Goal: Task Accomplishment & Management: Complete application form

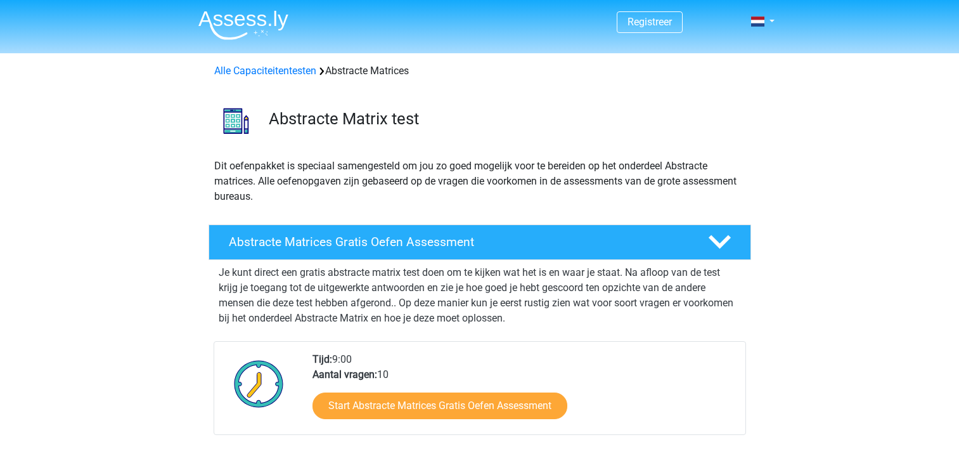
scroll to position [127, 0]
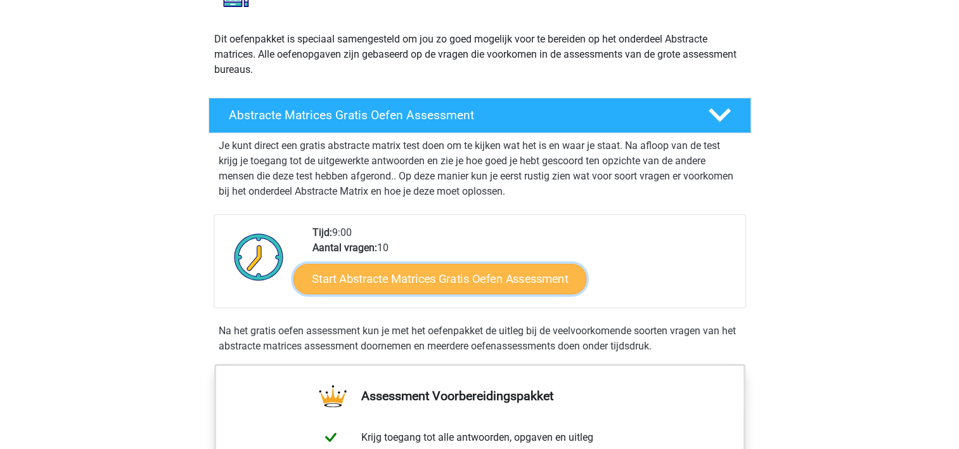
click at [464, 283] on link "Start Abstracte Matrices Gratis Oefen Assessment" at bounding box center [439, 278] width 293 height 30
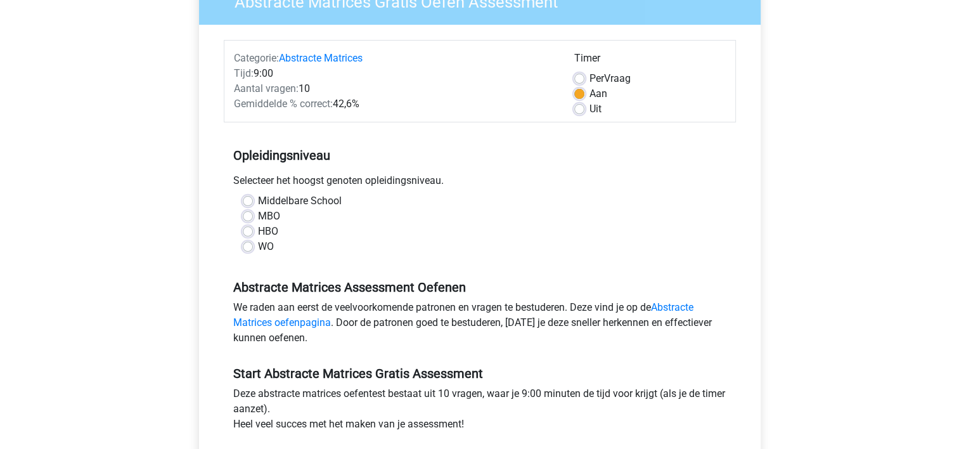
scroll to position [127, 0]
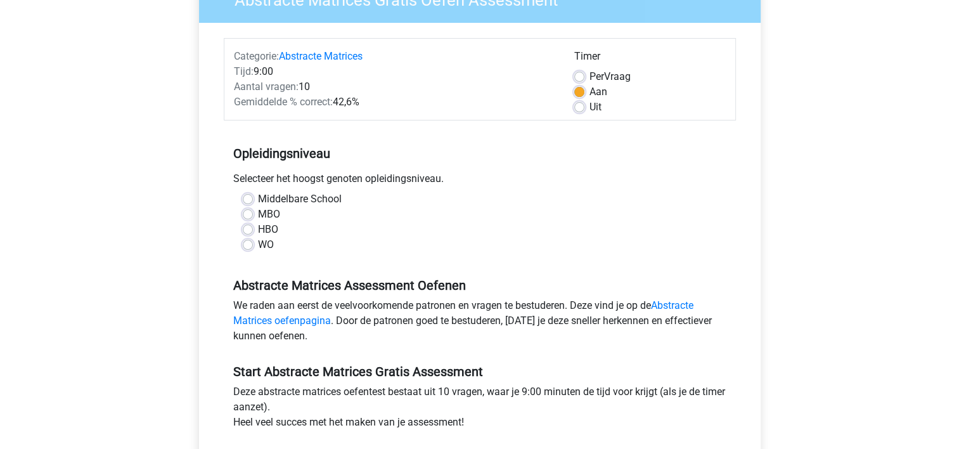
click at [258, 227] on label "HBO" at bounding box center [268, 229] width 20 height 15
click at [246, 227] on input "HBO" at bounding box center [248, 228] width 10 height 13
radio input "true"
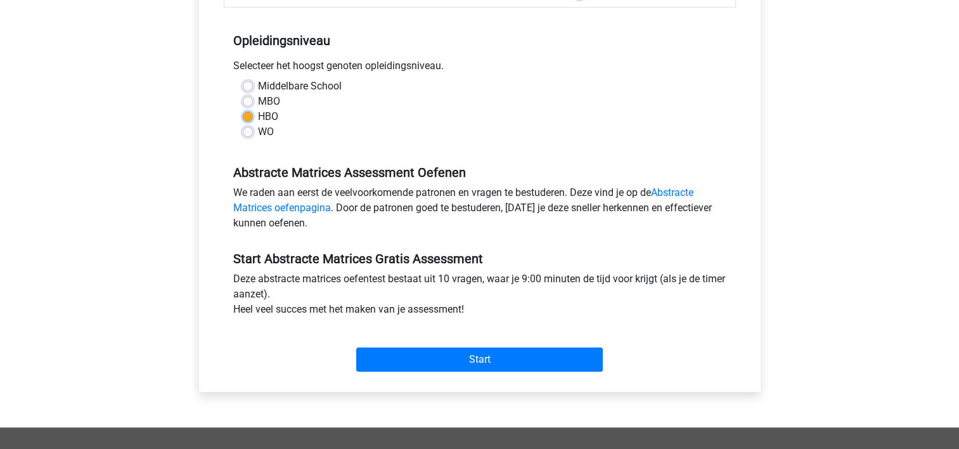
scroll to position [253, 0]
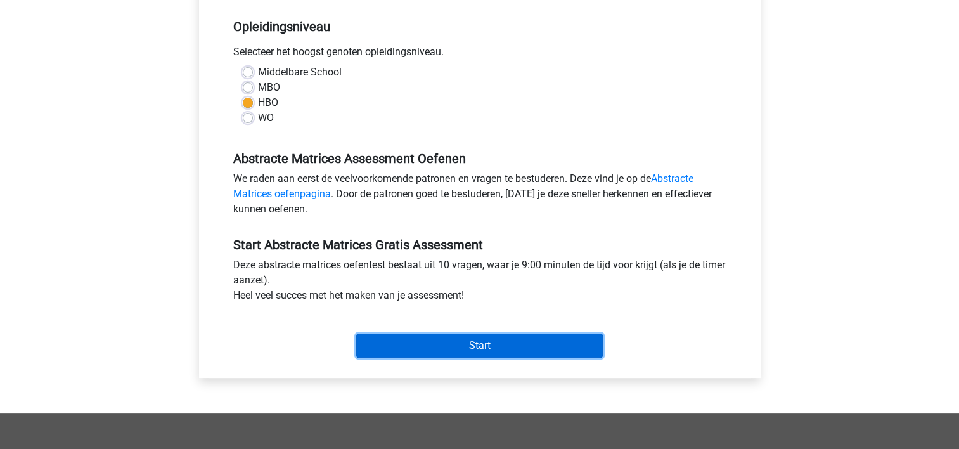
click at [508, 347] on input "Start" at bounding box center [479, 345] width 246 height 24
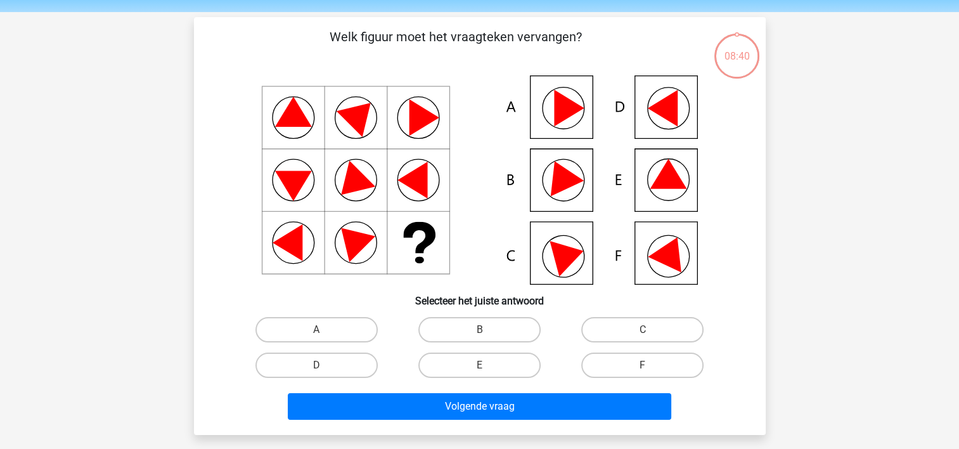
scroll to position [63, 0]
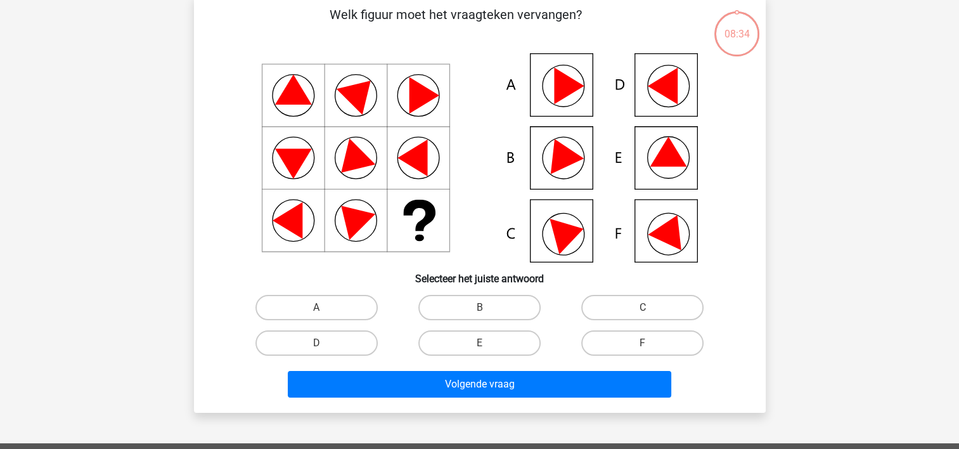
click at [484, 343] on input "E" at bounding box center [483, 347] width 8 height 8
radio input "true"
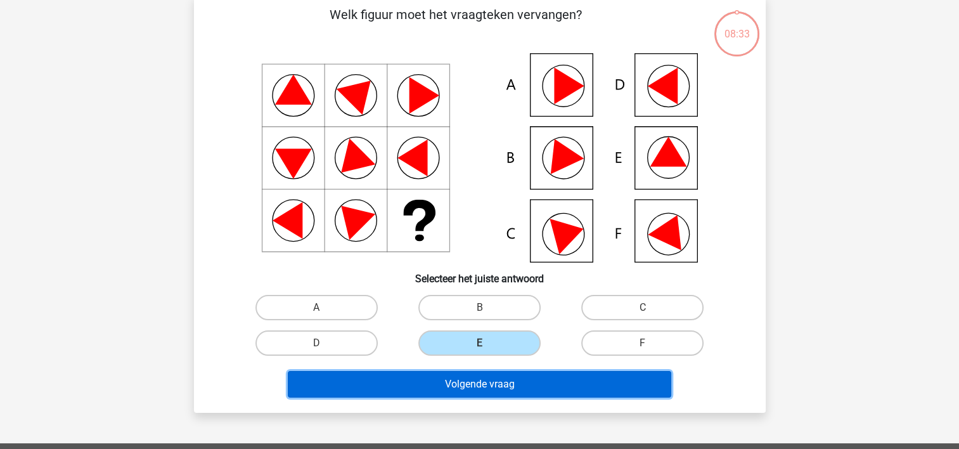
click at [487, 378] on button "Volgende vraag" at bounding box center [479, 384] width 383 height 27
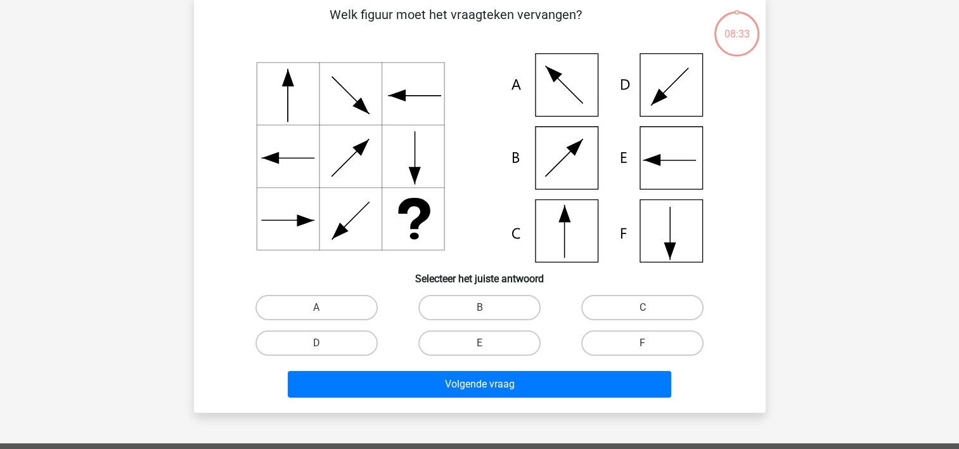
scroll to position [58, 0]
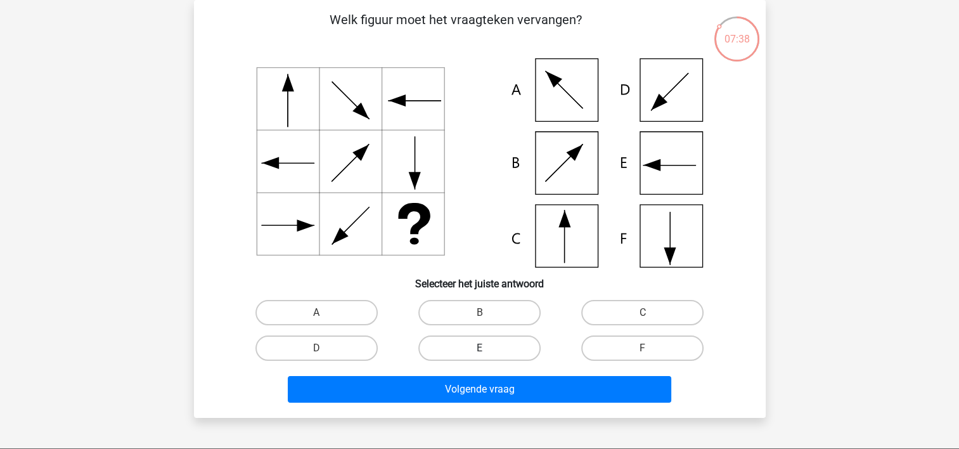
click at [501, 348] on label "E" at bounding box center [479, 347] width 122 height 25
click at [487, 348] on input "E" at bounding box center [483, 352] width 8 height 8
radio input "true"
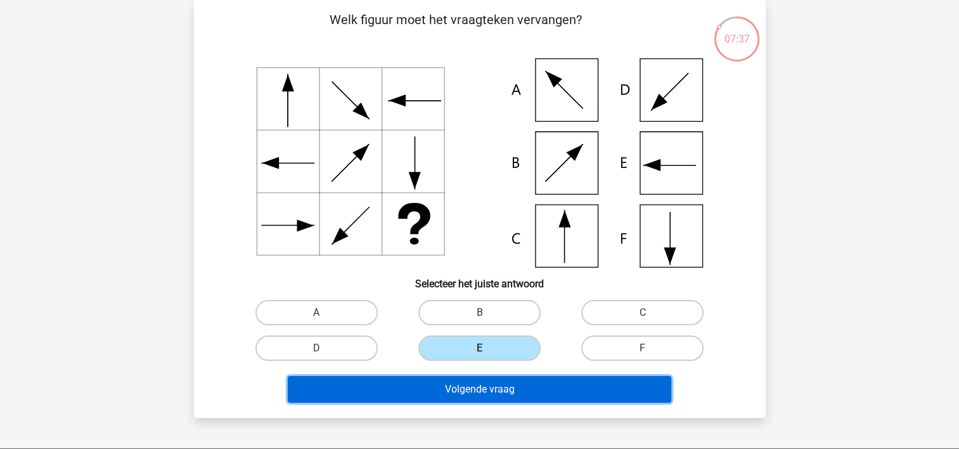
click at [474, 392] on button "Volgende vraag" at bounding box center [479, 389] width 383 height 27
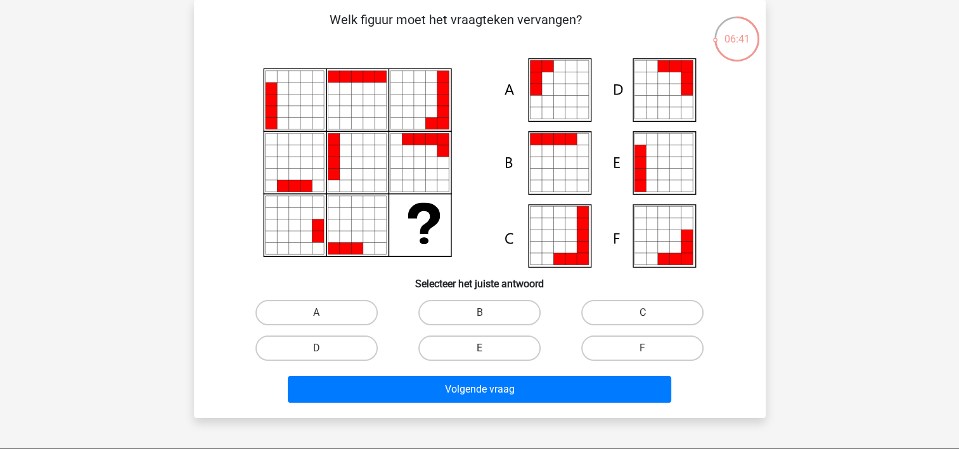
click at [501, 342] on label "E" at bounding box center [479, 347] width 122 height 25
click at [487, 348] on input "E" at bounding box center [483, 352] width 8 height 8
radio input "true"
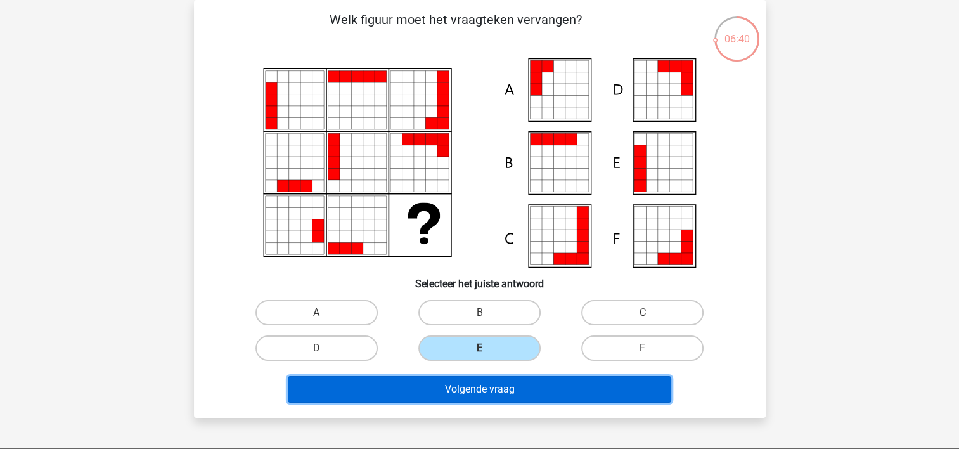
click at [499, 384] on button "Volgende vraag" at bounding box center [479, 389] width 383 height 27
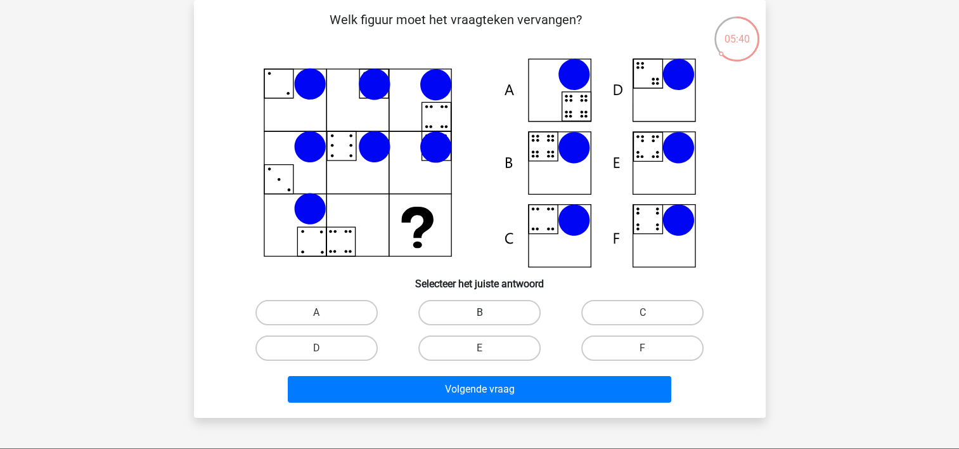
click at [490, 313] on label "B" at bounding box center [479, 312] width 122 height 25
click at [487, 313] on input "B" at bounding box center [483, 316] width 8 height 8
radio input "true"
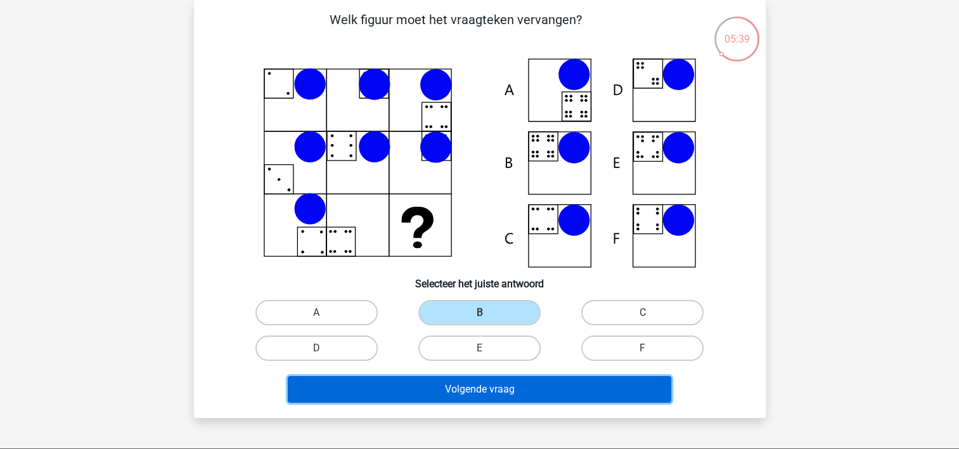
click at [482, 383] on button "Volgende vraag" at bounding box center [479, 389] width 383 height 27
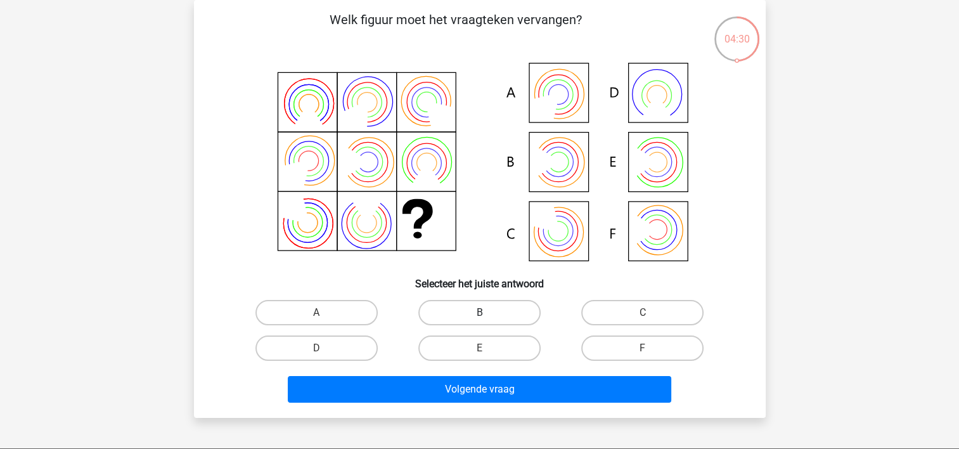
click at [492, 312] on label "B" at bounding box center [479, 312] width 122 height 25
click at [487, 312] on input "B" at bounding box center [483, 316] width 8 height 8
radio input "true"
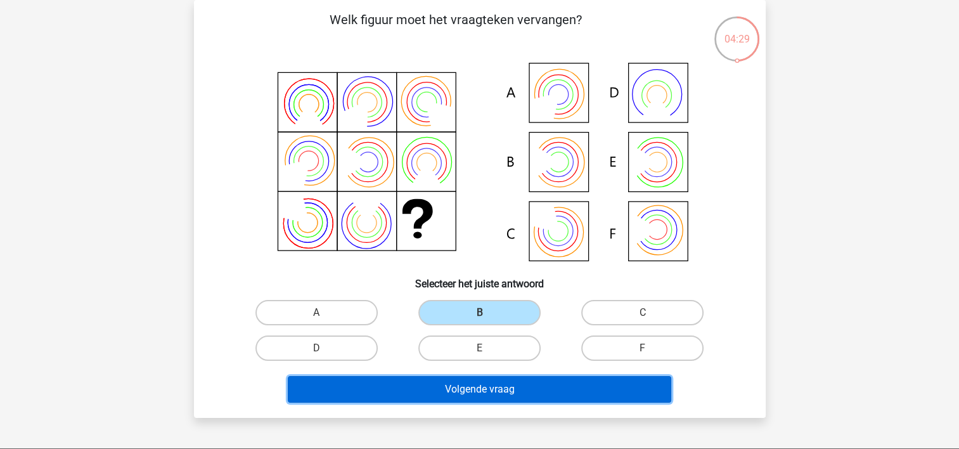
click at [483, 395] on button "Volgende vraag" at bounding box center [479, 389] width 383 height 27
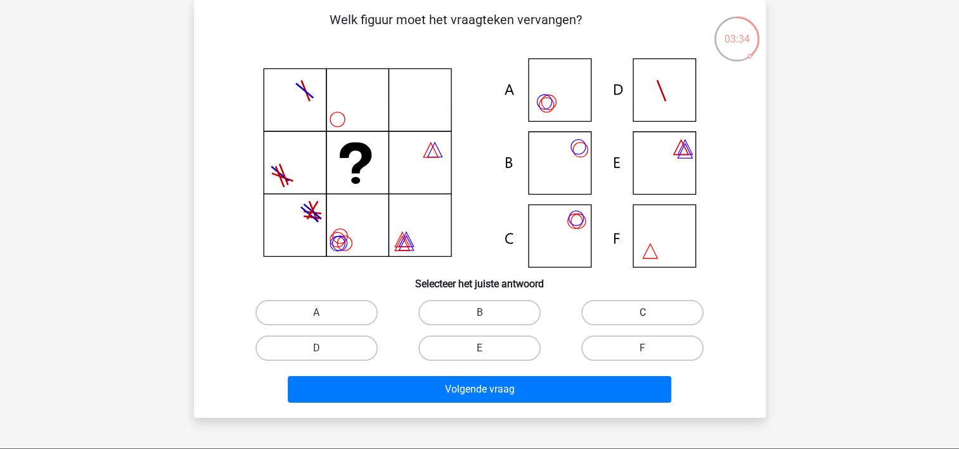
click at [665, 314] on label "C" at bounding box center [642, 312] width 122 height 25
click at [651, 314] on input "C" at bounding box center [646, 316] width 8 height 8
radio input "true"
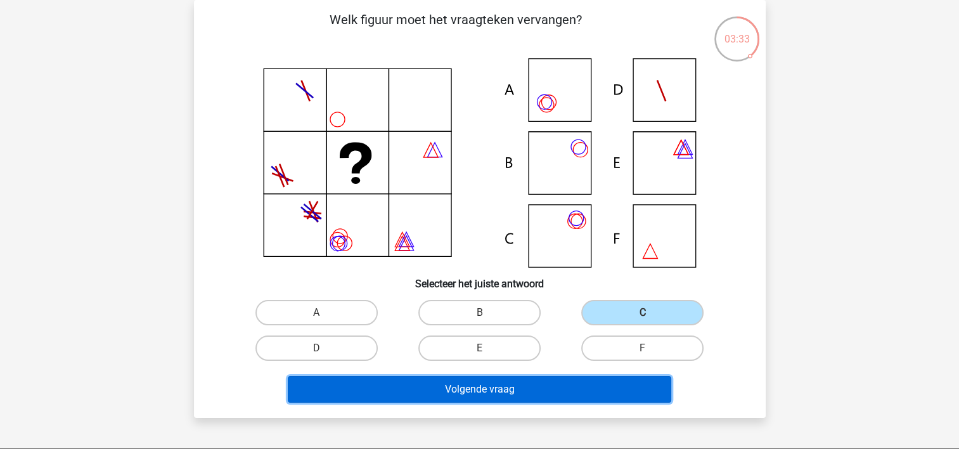
click at [509, 392] on button "Volgende vraag" at bounding box center [479, 389] width 383 height 27
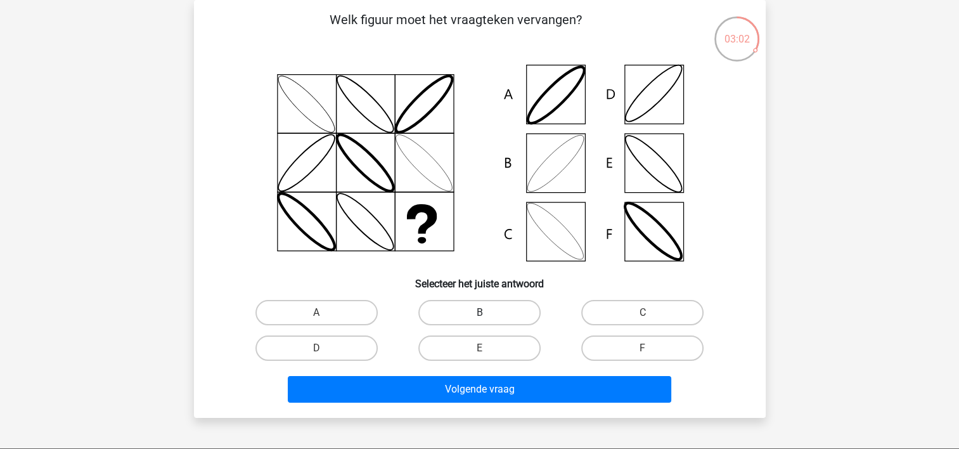
click at [469, 314] on label "B" at bounding box center [479, 312] width 122 height 25
click at [479, 314] on input "B" at bounding box center [483, 316] width 8 height 8
radio input "true"
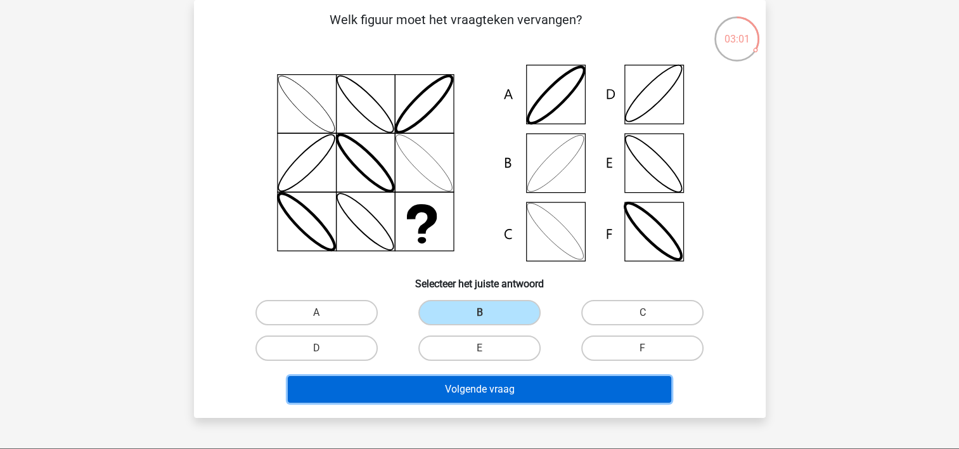
click at [473, 385] on button "Volgende vraag" at bounding box center [479, 389] width 383 height 27
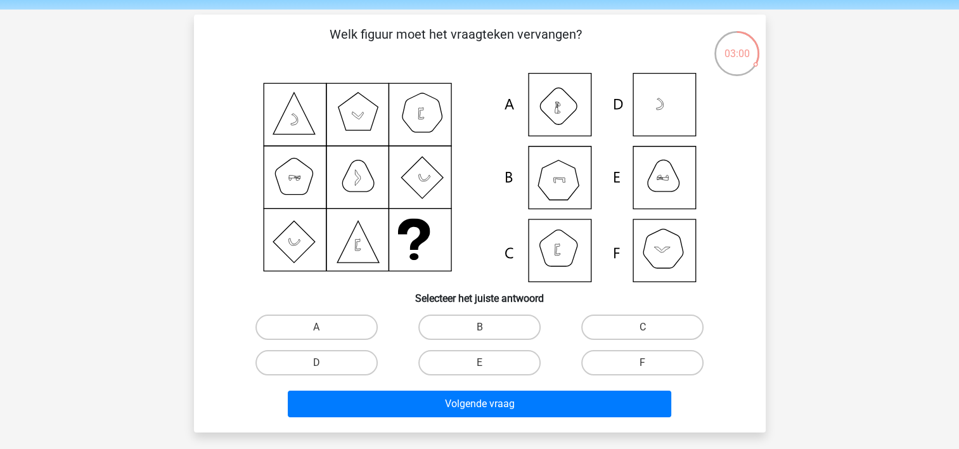
scroll to position [63, 0]
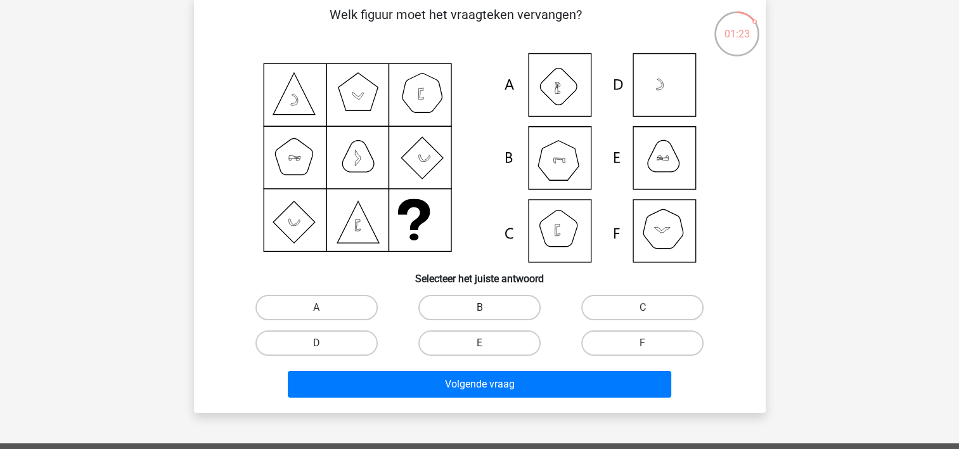
click at [464, 312] on label "B" at bounding box center [479, 307] width 122 height 25
click at [479, 312] on input "B" at bounding box center [483, 311] width 8 height 8
radio input "true"
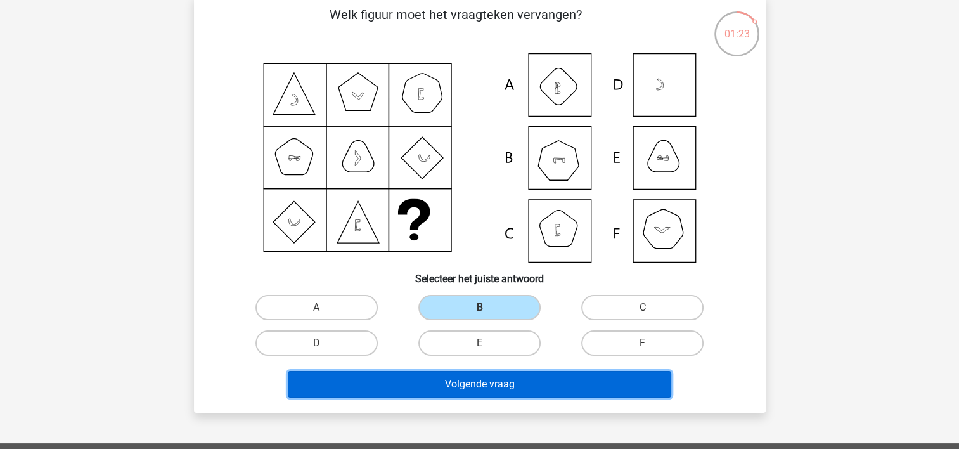
click at [464, 381] on button "Volgende vraag" at bounding box center [479, 384] width 383 height 27
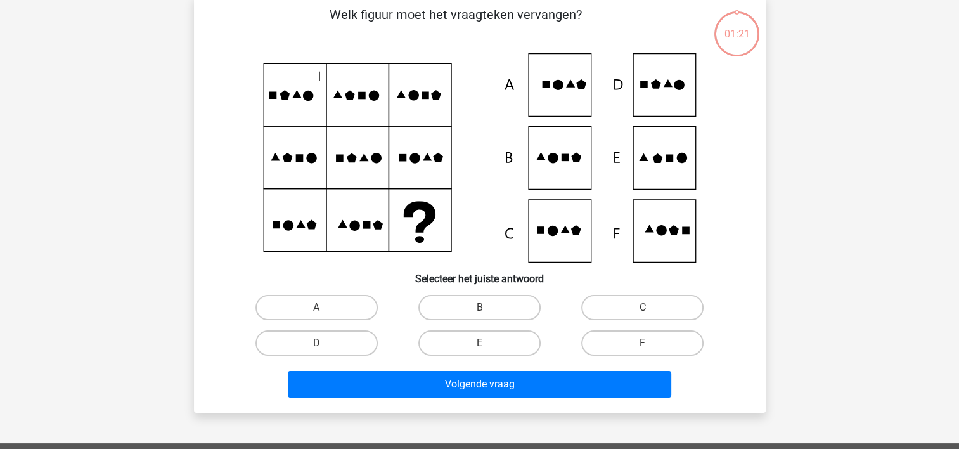
scroll to position [58, 0]
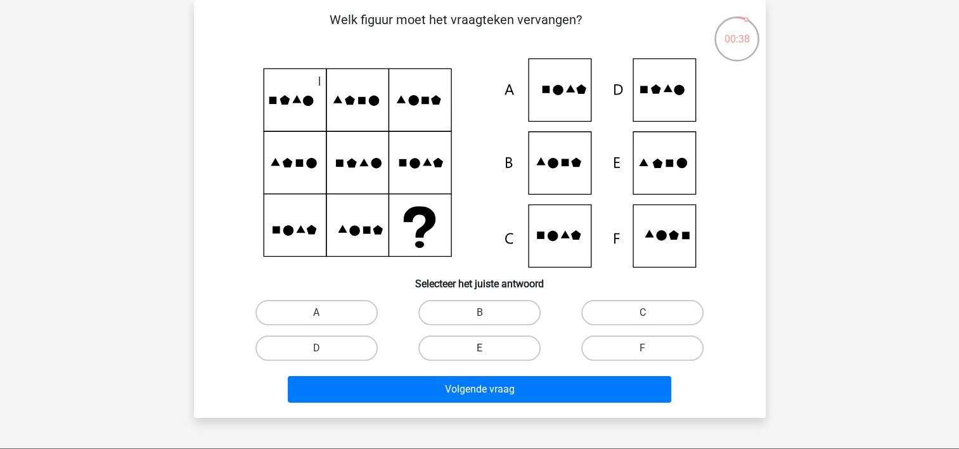
click at [497, 336] on label "E" at bounding box center [479, 347] width 122 height 25
click at [487, 348] on input "E" at bounding box center [483, 352] width 8 height 8
radio input "true"
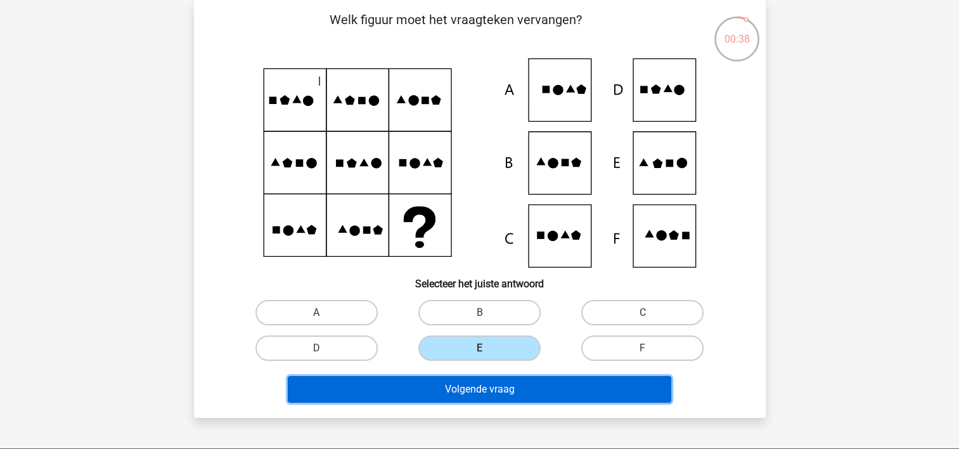
drag, startPoint x: 495, startPoint y: 396, endPoint x: 500, endPoint y: 392, distance: 6.7
click at [495, 396] on button "Volgende vraag" at bounding box center [479, 389] width 383 height 27
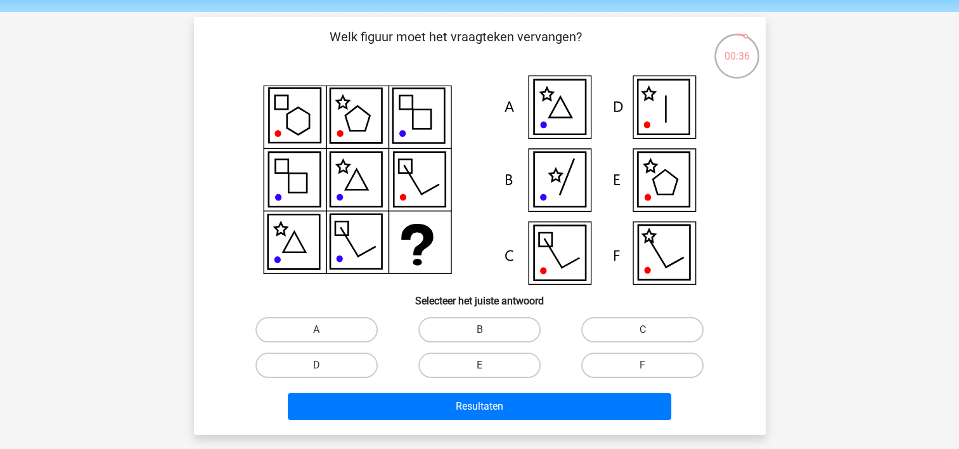
scroll to position [63, 0]
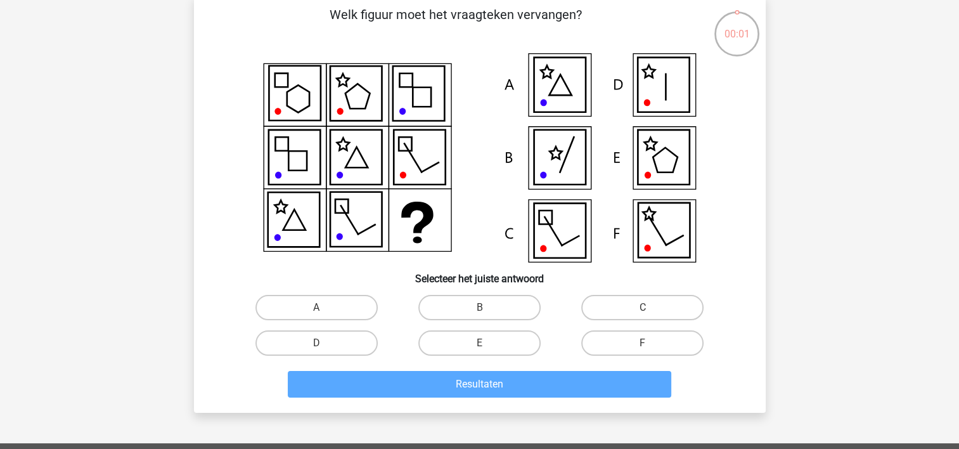
click at [663, 229] on icon at bounding box center [662, 230] width 51 height 54
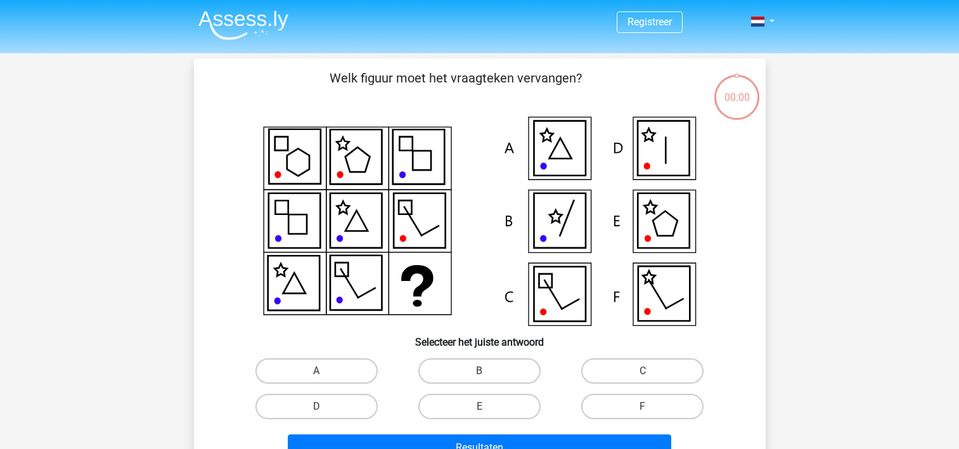
scroll to position [63, 0]
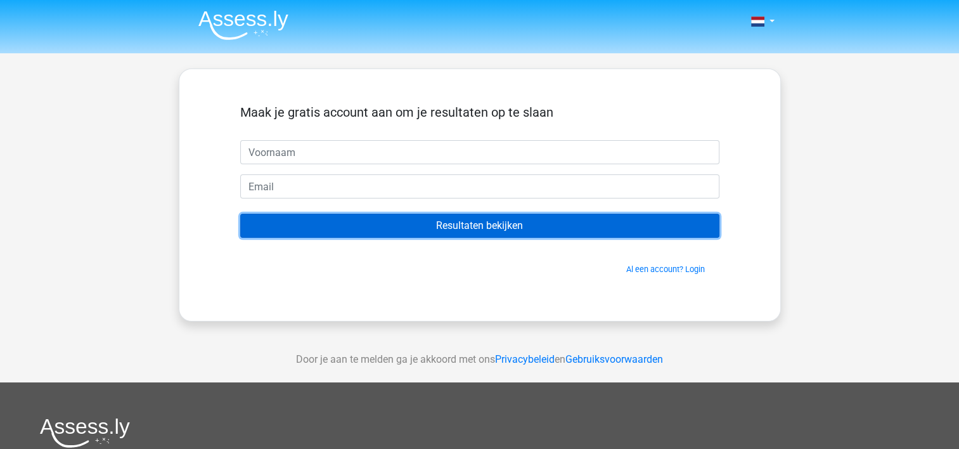
click at [553, 224] on input "Resultaten bekijken" at bounding box center [479, 226] width 479 height 24
